Goal: Task Accomplishment & Management: Use online tool/utility

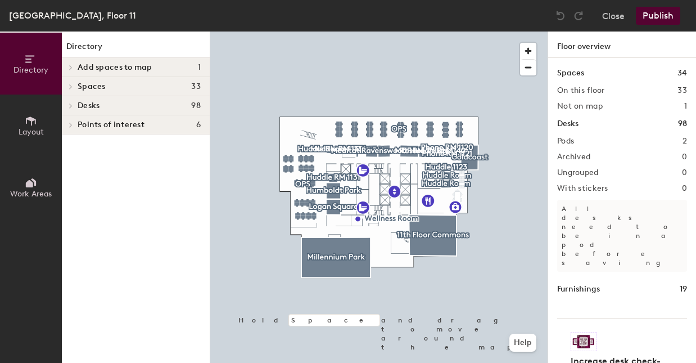
click at [110, 91] on div "Spaces 33" at bounding box center [136, 86] width 148 height 19
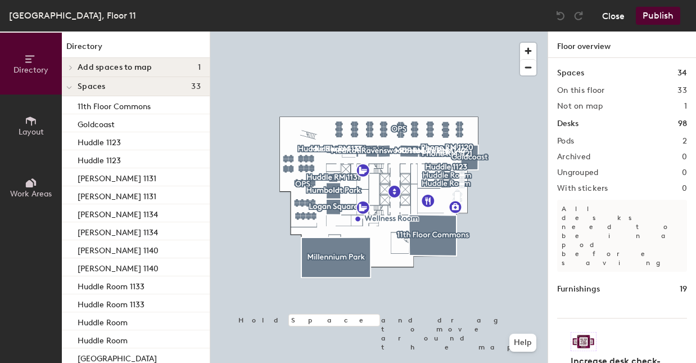
click at [620, 17] on button "Close" at bounding box center [613, 16] width 22 height 18
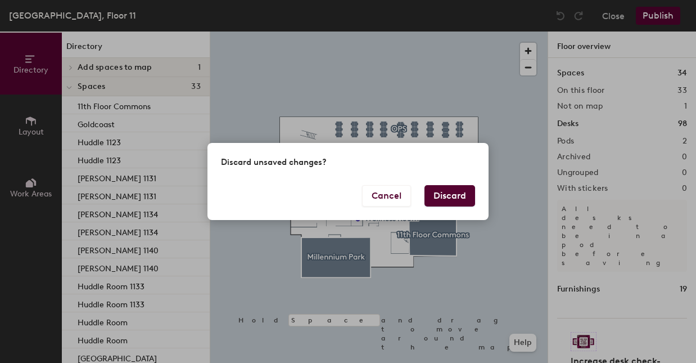
click at [444, 202] on button "Discard" at bounding box center [450, 195] width 51 height 21
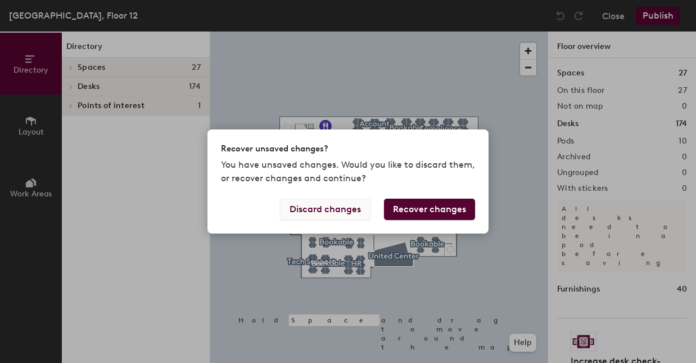
click at [341, 204] on button "Discard changes" at bounding box center [325, 208] width 91 height 21
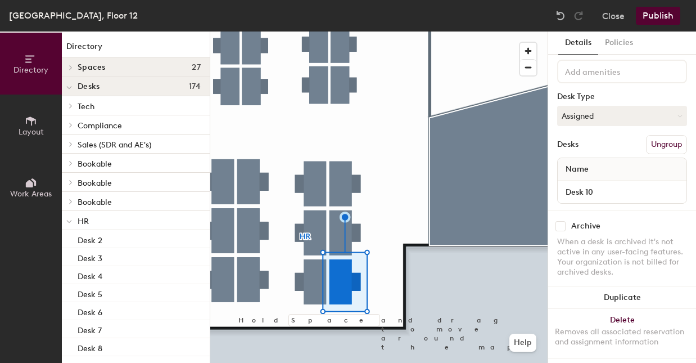
scroll to position [55, 0]
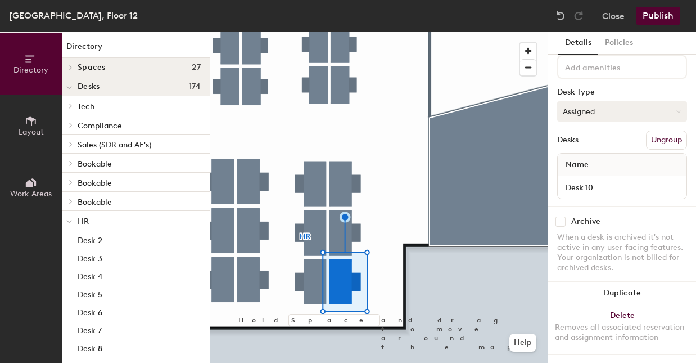
click at [633, 114] on button "Assigned" at bounding box center [622, 111] width 130 height 20
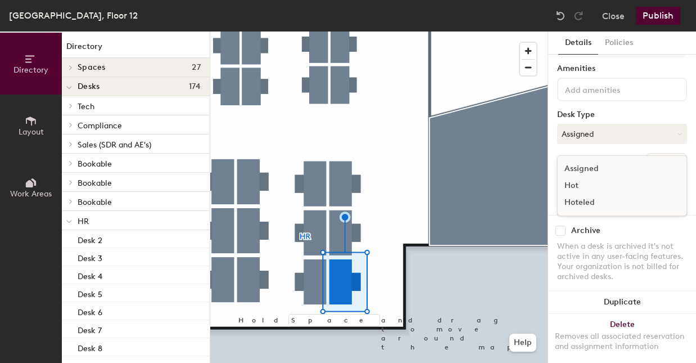
scroll to position [36, 0]
click at [657, 135] on button "Assigned" at bounding box center [622, 130] width 130 height 20
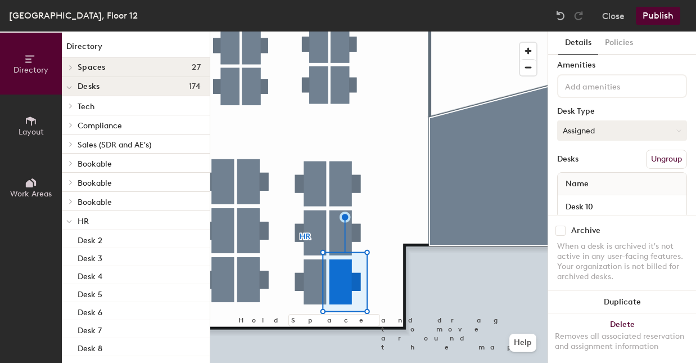
click at [673, 131] on button "Assigned" at bounding box center [622, 130] width 130 height 20
click at [638, 126] on button "Assigned" at bounding box center [622, 130] width 130 height 20
click at [574, 184] on div "Hot" at bounding box center [614, 184] width 112 height 17
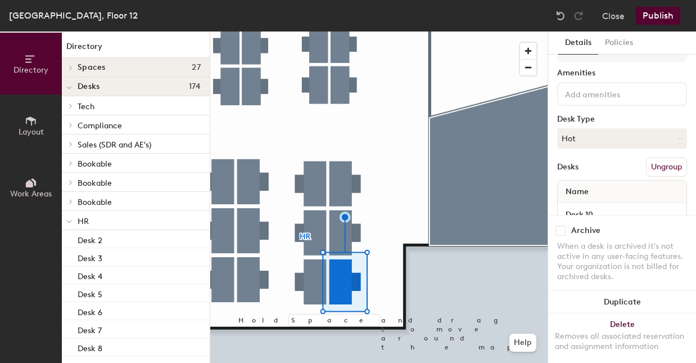
scroll to position [0, 0]
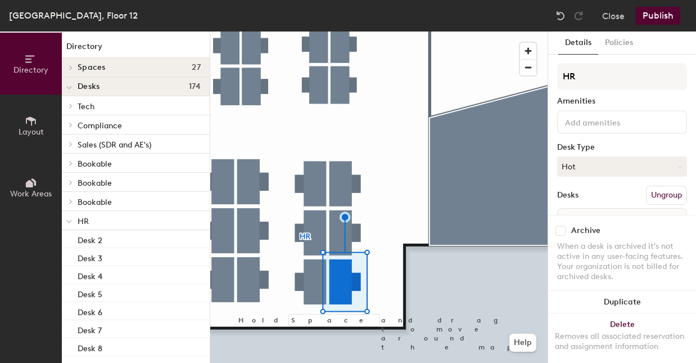
click at [661, 17] on button "Publish" at bounding box center [658, 16] width 44 height 18
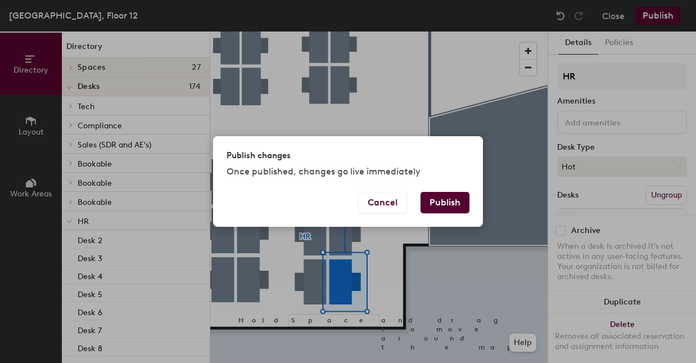
click at [449, 205] on button "Publish" at bounding box center [445, 202] width 49 height 21
